Goal: Task Accomplishment & Management: Complete application form

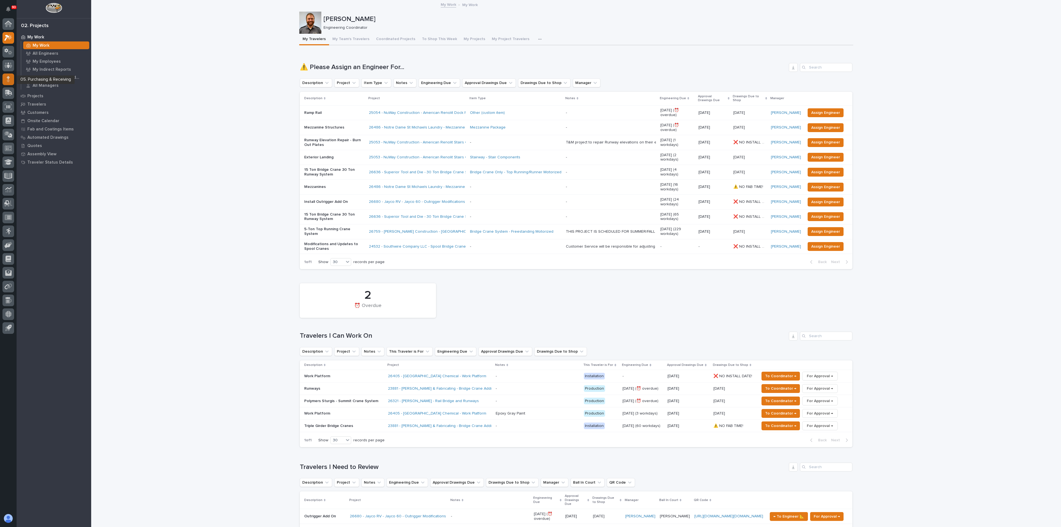
click at [6, 81] on div at bounding box center [8, 80] width 12 height 12
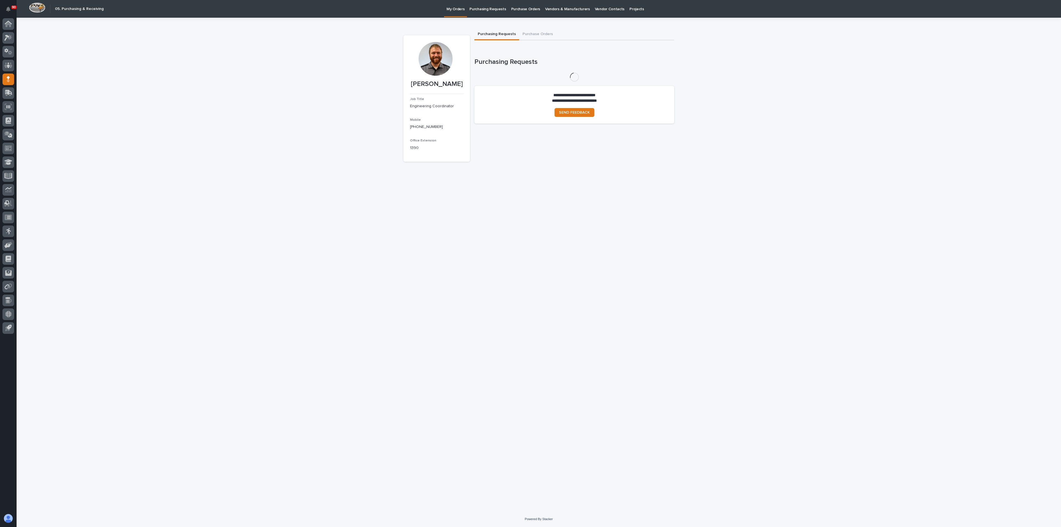
click at [485, 7] on p "Purchasing Requests" at bounding box center [488, 6] width 36 height 12
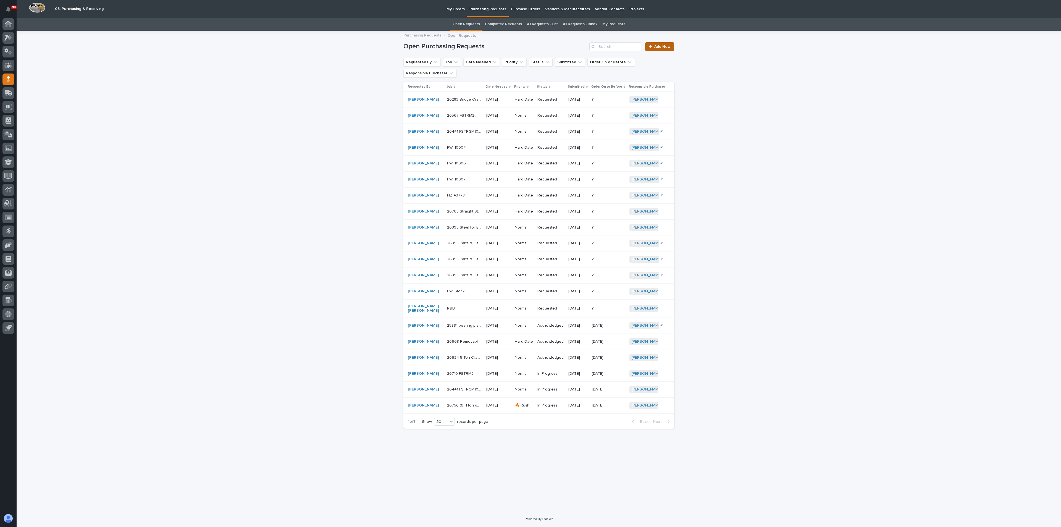
click at [664, 48] on span "Add New" at bounding box center [663, 47] width 16 height 4
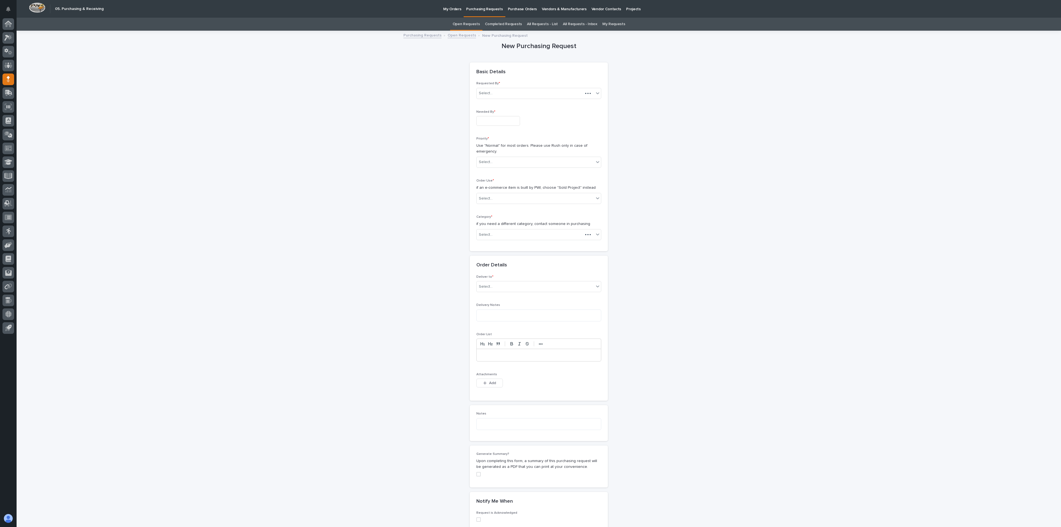
scroll to position [18, 0]
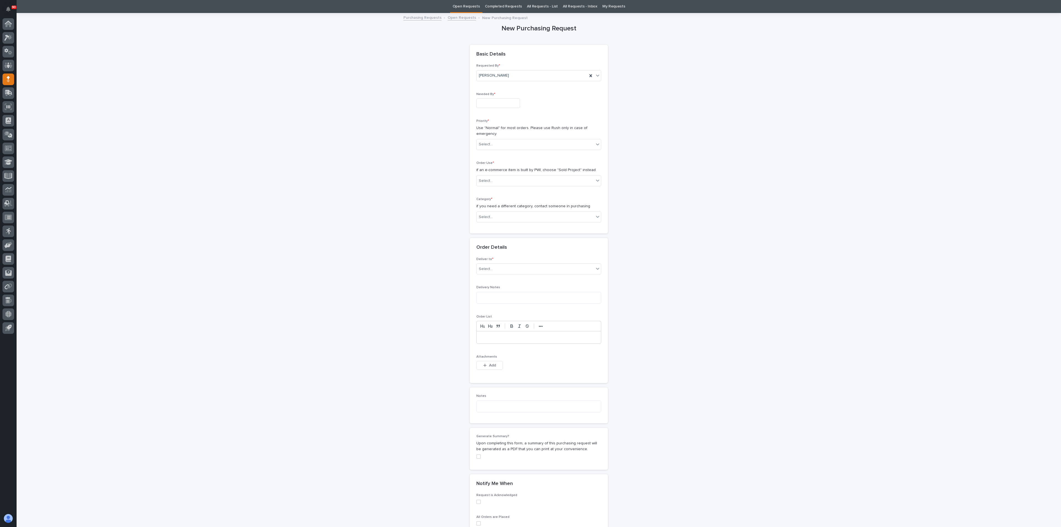
click at [486, 102] on input "text" at bounding box center [499, 103] width 44 height 10
click at [491, 59] on div "13" at bounding box center [491, 57] width 7 height 7
type input "**********"
click at [481, 151] on div "Priority * Use "Normal" for most orders. Please use Rush only in case of emerge…" at bounding box center [539, 136] width 125 height 35
click at [485, 143] on div "Select..." at bounding box center [486, 145] width 14 height 6
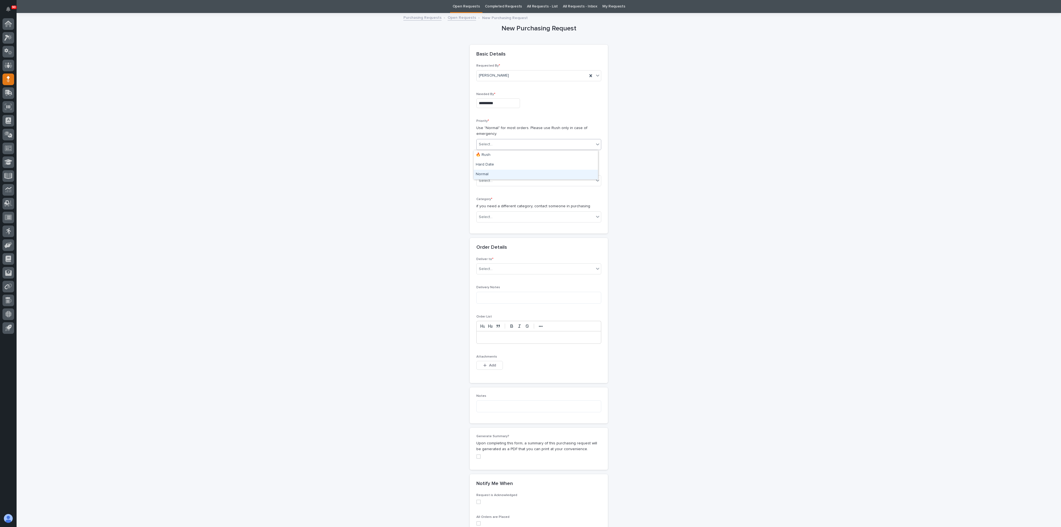
click at [483, 176] on div "Normal" at bounding box center [536, 175] width 124 height 10
click at [486, 181] on div "Select..." at bounding box center [486, 181] width 14 height 6
click at [494, 191] on div "Sold Project" at bounding box center [536, 192] width 124 height 10
click at [493, 218] on input "text" at bounding box center [493, 217] width 1 height 5
click at [491, 295] on div "Steel" at bounding box center [536, 296] width 124 height 10
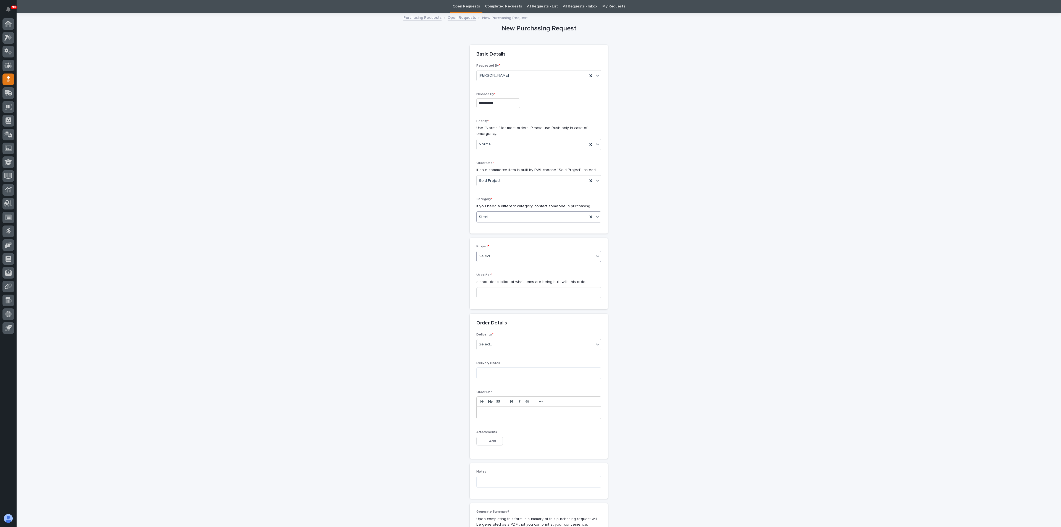
click at [488, 255] on div "Select..." at bounding box center [486, 256] width 14 height 6
type input "*****"
click at [493, 266] on div "26283 - Rich Specialty Trailers - Sidewall Crane Systems And Column Spanner" at bounding box center [536, 267] width 124 height 10
click at [492, 290] on input at bounding box center [539, 292] width 125 height 11
type input "Footings"
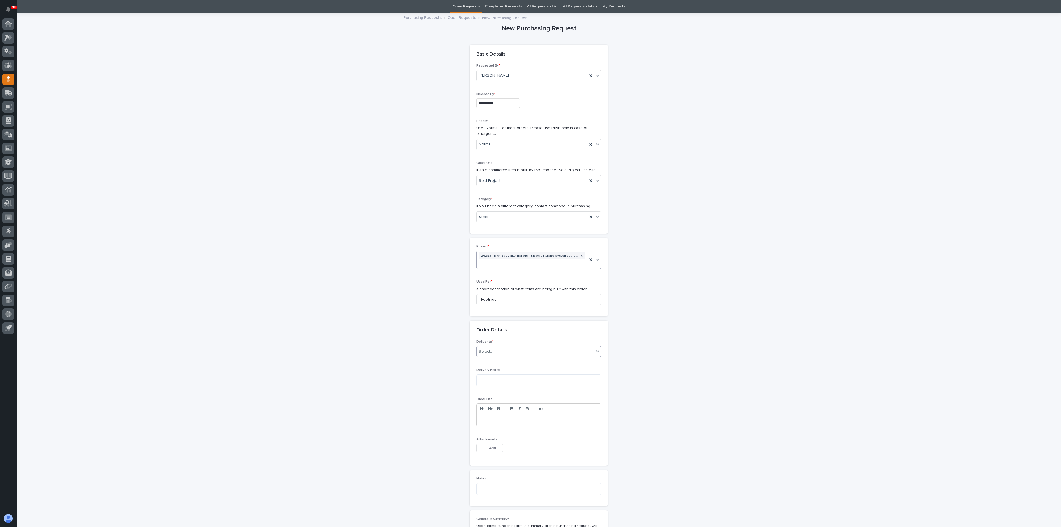
click at [494, 353] on div "Select..." at bounding box center [535, 351] width 117 height 9
click at [493, 362] on div "PWI" at bounding box center [536, 362] width 124 height 10
click at [491, 380] on textarea at bounding box center [539, 381] width 125 height 12
click at [417, 379] on div "**********" at bounding box center [539, 334] width 271 height 641
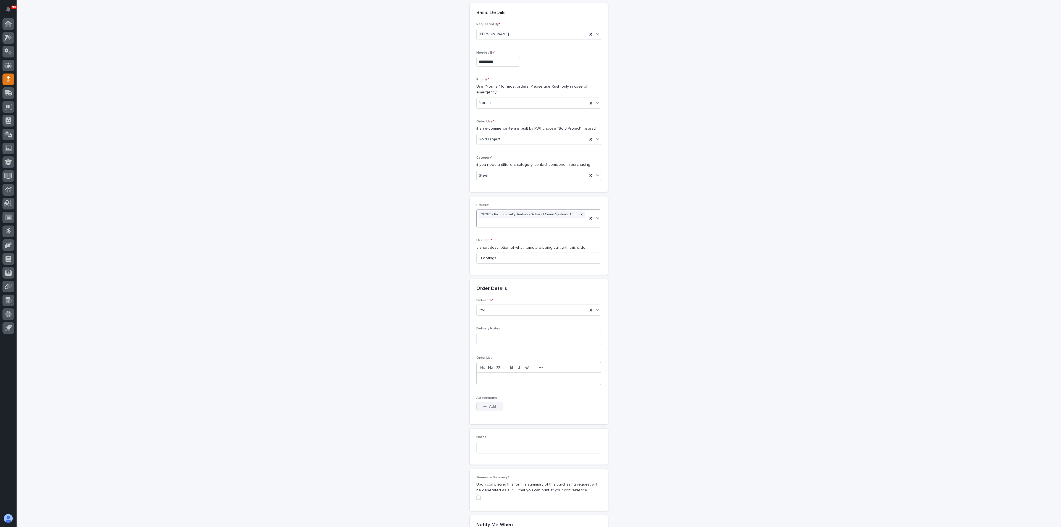
click at [484, 401] on div "Attachments This file cannot be opened Download File Add" at bounding box center [539, 407] width 125 height 22
click at [483, 405] on icon "button" at bounding box center [484, 407] width 3 height 4
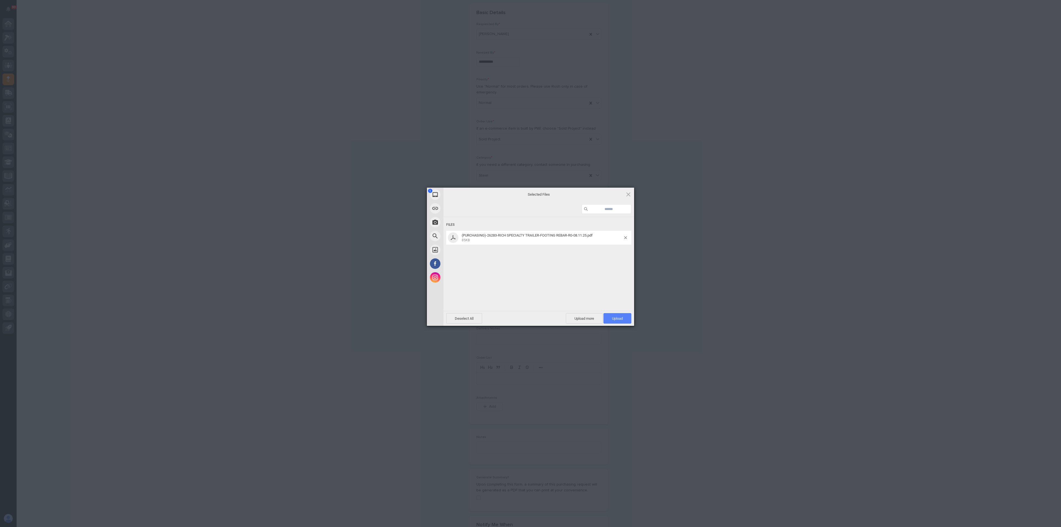
click at [616, 317] on span "Upload 1" at bounding box center [618, 318] width 28 height 11
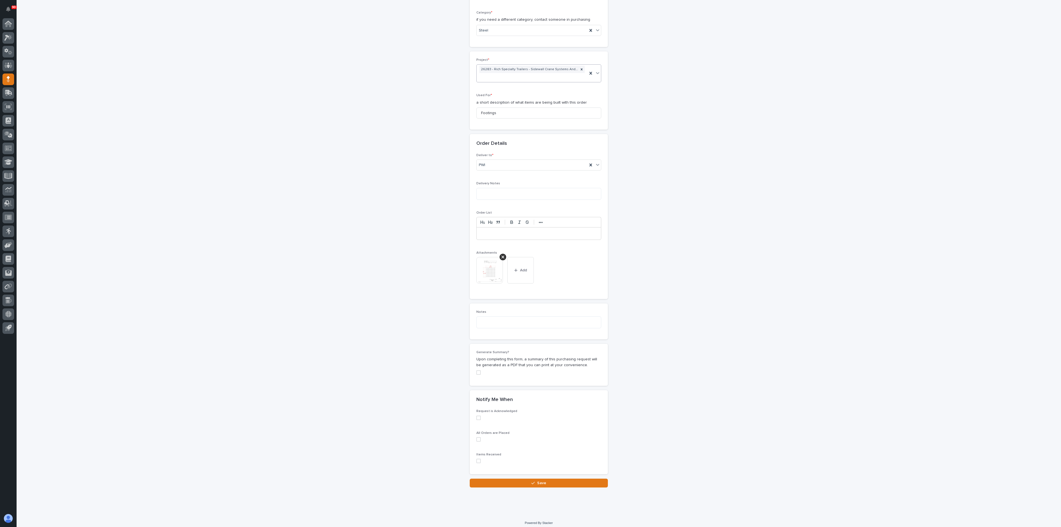
scroll to position [208, 0]
click at [522, 481] on button "Save" at bounding box center [539, 479] width 138 height 9
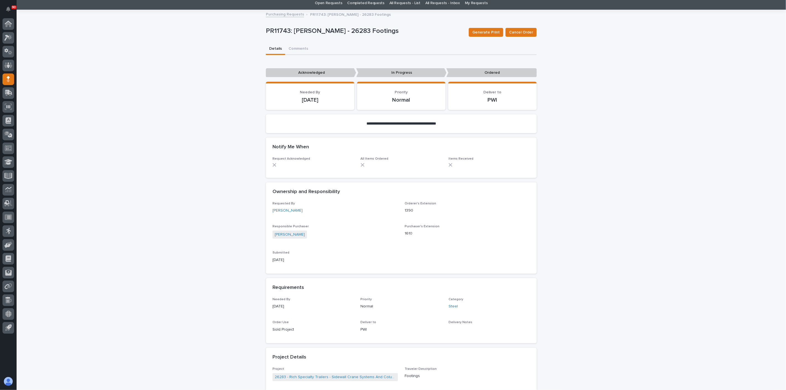
scroll to position [31, 0]
